Goal: Task Accomplishment & Management: Manage account settings

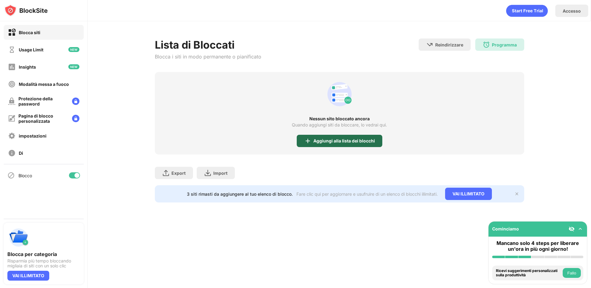
click at [366, 145] on div "Aggiungi alla lista dei blocchi" at bounding box center [340, 141] width 86 height 12
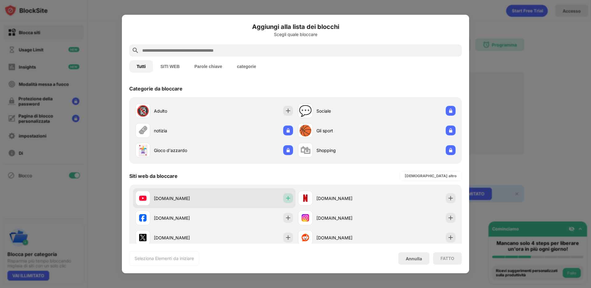
click at [289, 199] on img at bounding box center [288, 198] width 6 height 6
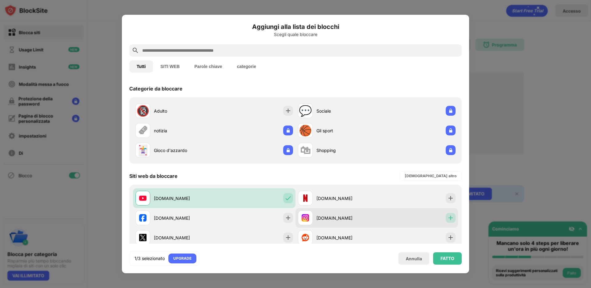
click at [448, 219] on img at bounding box center [450, 218] width 6 height 6
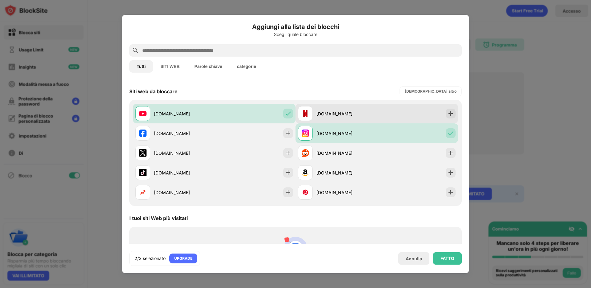
scroll to position [87, 0]
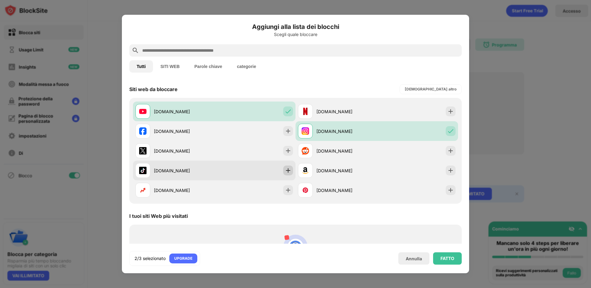
click at [286, 170] on img at bounding box center [288, 170] width 6 height 6
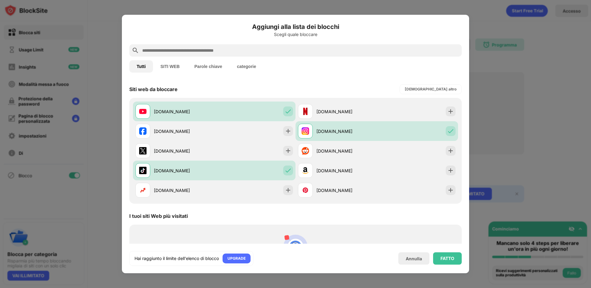
scroll to position [0, 0]
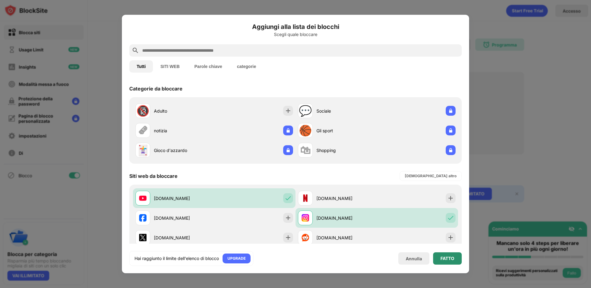
click at [452, 258] on div "FATTO" at bounding box center [447, 258] width 14 height 5
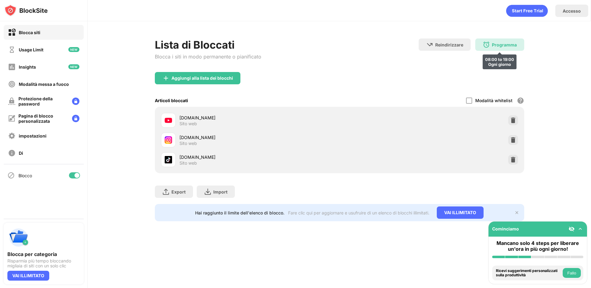
click at [504, 47] on div "Programma" at bounding box center [504, 44] width 25 height 5
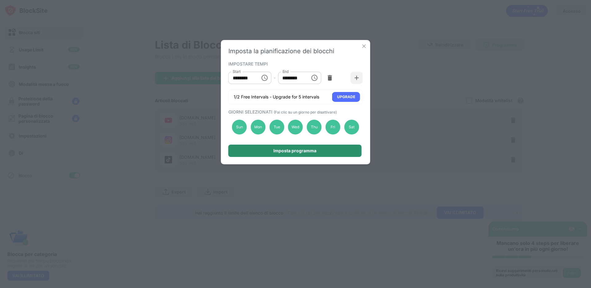
click at [311, 151] on div "Imposta programma" at bounding box center [294, 150] width 43 height 5
